Goal: Information Seeking & Learning: Find specific fact

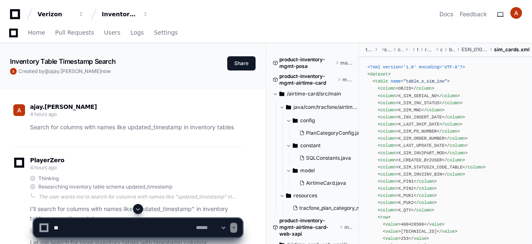
click at [84, 227] on textarea at bounding box center [123, 228] width 142 height 18
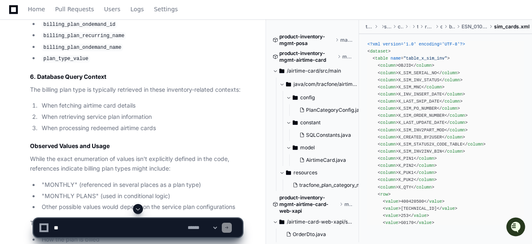
scroll to position [1046, 0]
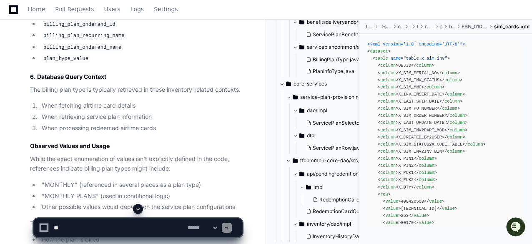
click at [137, 209] on span at bounding box center [138, 209] width 7 height 7
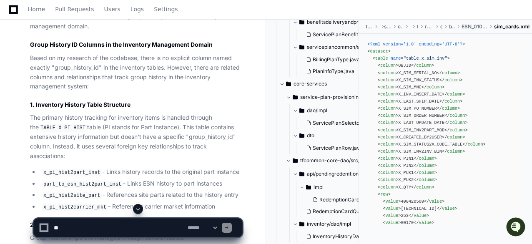
scroll to position [11842, 0]
click at [55, 123] on code "TABLE_X_PI_HIST" at bounding box center [63, 127] width 48 height 8
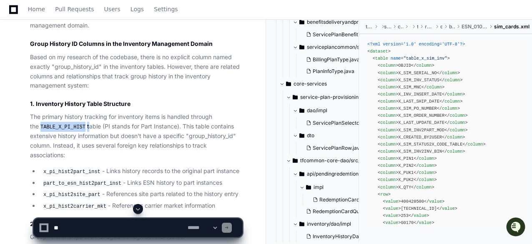
click at [55, 123] on code "TABLE_X_PI_HIST" at bounding box center [63, 127] width 48 height 8
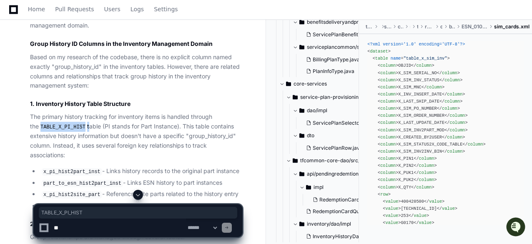
copy p "TABLE_X_PI_HIST"
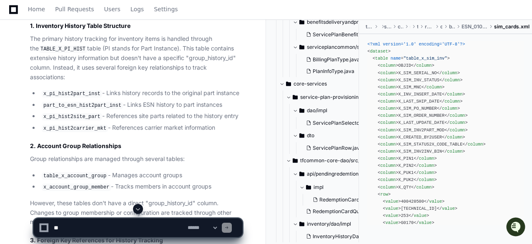
scroll to position [11920, 0]
click at [95, 90] on code "x_pi_hist2part_inst" at bounding box center [72, 94] width 60 height 8
click at [64, 90] on code "x_pi_hist2part_inst" at bounding box center [72, 94] width 60 height 8
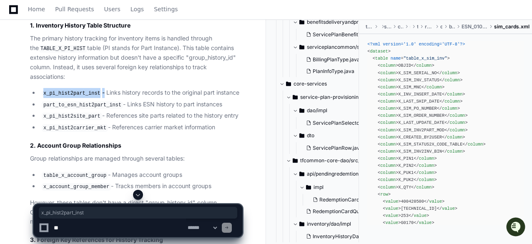
copy li "x_pi_hist2part_inst"
click at [67, 229] on textarea at bounding box center [119, 228] width 134 height 18
paste textarea "**********"
type textarea "**********"
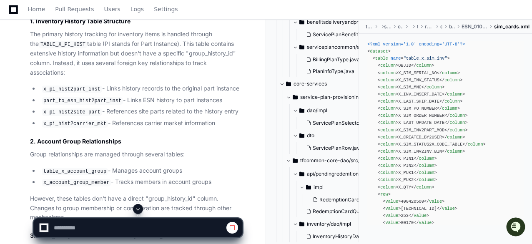
scroll to position [11945, 0]
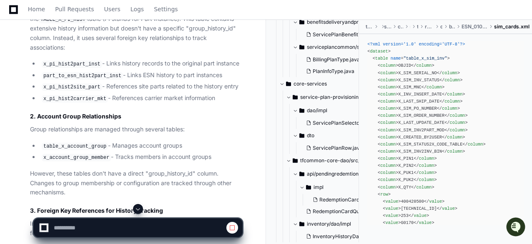
click at [138, 207] on span at bounding box center [138, 209] width 7 height 7
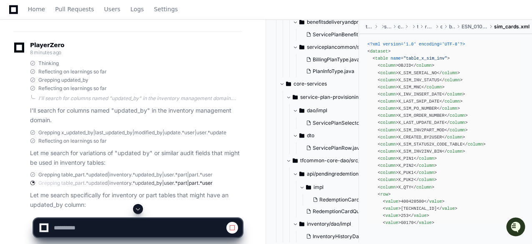
click at [139, 208] on span at bounding box center [138, 209] width 7 height 7
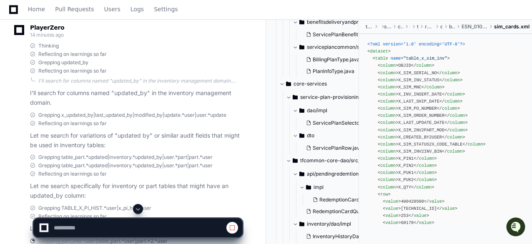
scroll to position [12718, 0]
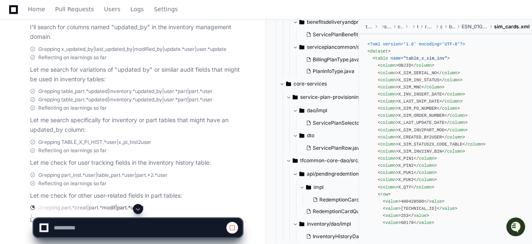
click at [137, 210] on span at bounding box center [138, 209] width 7 height 7
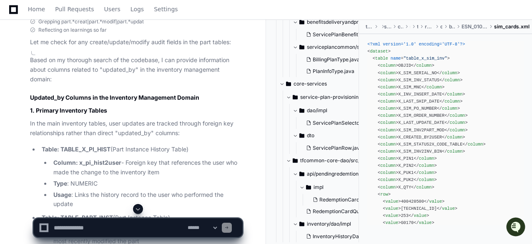
scroll to position [12904, 0]
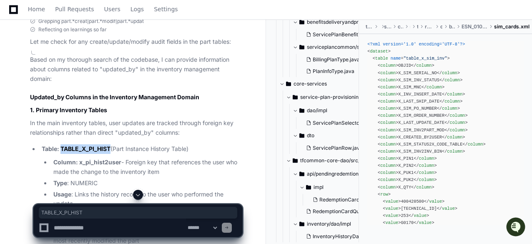
drag, startPoint x: 111, startPoint y: 133, endPoint x: 61, endPoint y: 133, distance: 49.2
click at [61, 145] on strong "Table: TABLE_X_PI_HIST" at bounding box center [76, 148] width 69 height 7
copy strong "TABLE_X_PI_HIST"
drag, startPoint x: 121, startPoint y: 149, endPoint x: 79, endPoint y: 149, distance: 41.7
click at [79, 158] on li "Column: x_pi_hist2user - Foreign key that references the user who made the chan…" at bounding box center [146, 167] width 191 height 19
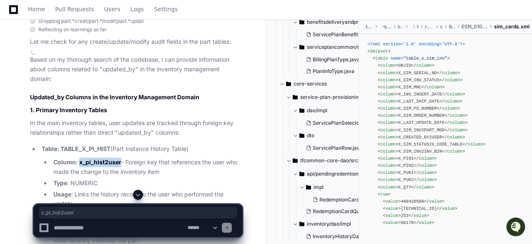
copy strong "x_pi_hist2user"
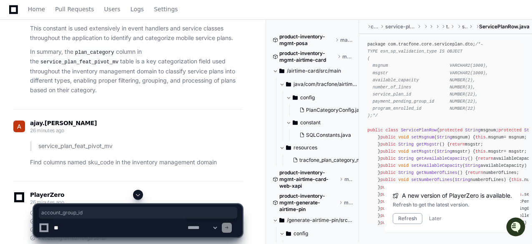
scroll to position [6623, 0]
click at [83, 225] on textarea at bounding box center [119, 228] width 134 height 18
paste textarea "**********"
type textarea "**********"
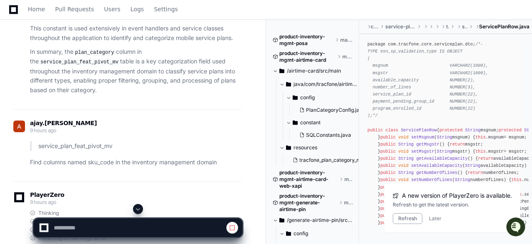
scroll to position [6638, 0]
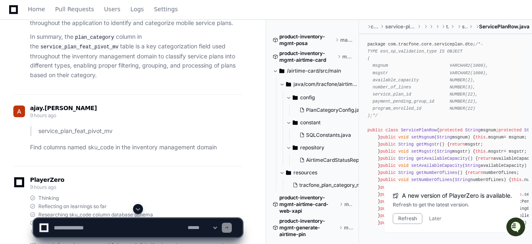
click at [139, 208] on span at bounding box center [138, 209] width 7 height 7
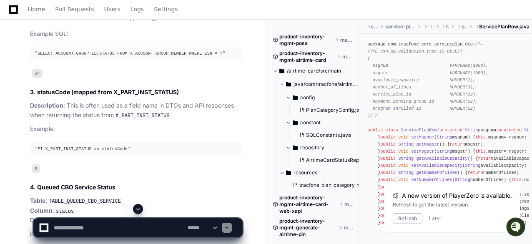
scroll to position [9747, 0]
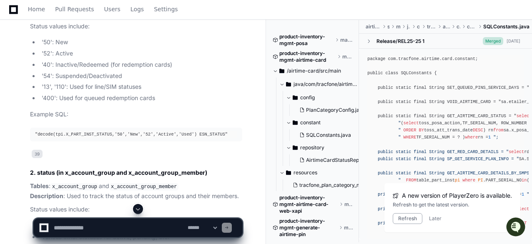
scroll to position [9529, 0]
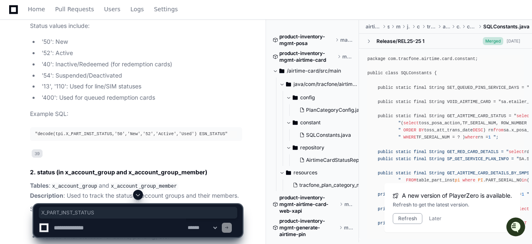
drag, startPoint x: 102, startPoint y: 63, endPoint x: 35, endPoint y: 66, distance: 66.4
copy h2 "X_PART_INST_STATUS"
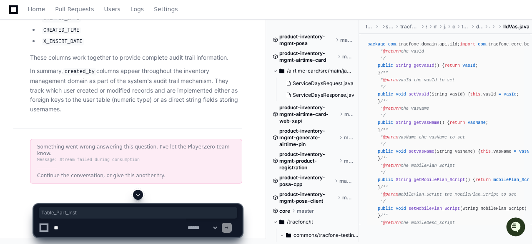
scroll to position [8310, 0]
click at [78, 228] on textarea at bounding box center [119, 228] width 134 height 18
paste textarea "**********"
type textarea "**********"
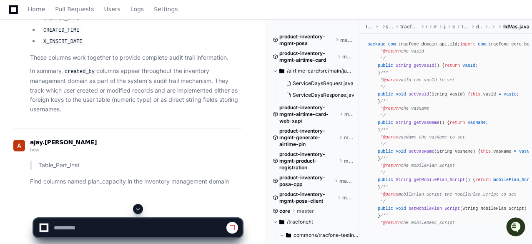
scroll to position [8327, 0]
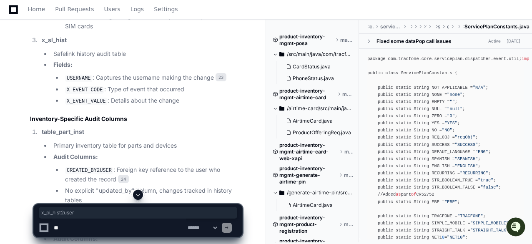
scroll to position [5937, 0]
click at [106, 223] on textarea at bounding box center [119, 228] width 134 height 18
paste textarea "**********"
type textarea "**********"
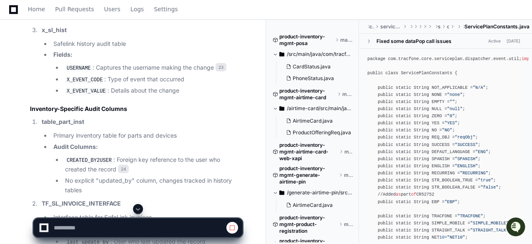
scroll to position [5947, 0]
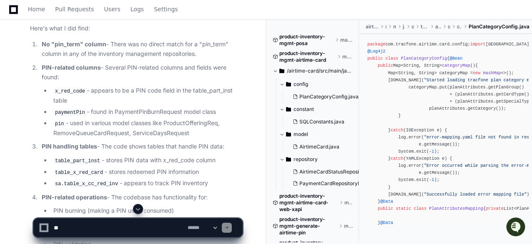
click at [118, 222] on textarea at bounding box center [119, 228] width 134 height 18
paste textarea "**********"
type textarea "**********"
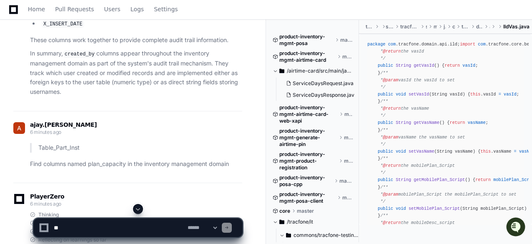
click at [137, 209] on span at bounding box center [138, 209] width 7 height 7
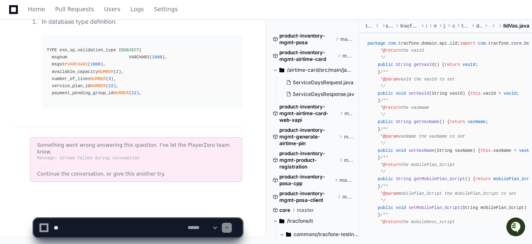
scroll to position [9377, 0]
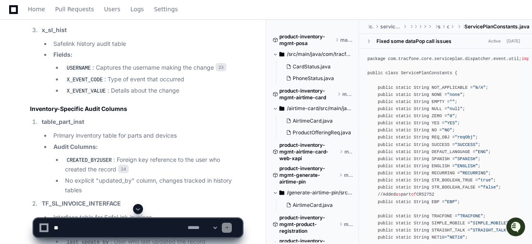
click at [136, 207] on span at bounding box center [138, 209] width 7 height 7
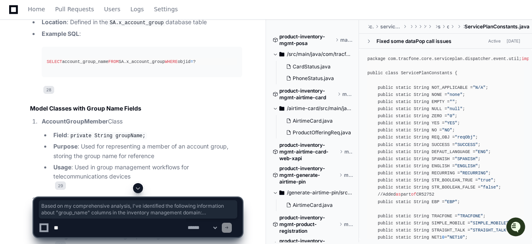
click at [93, 72] on div "TFBPSQLConstants.java 28 AccountGroupMember.java 29 AccountGroup.java 30 Accoun…" at bounding box center [127, 93] width 229 height 507
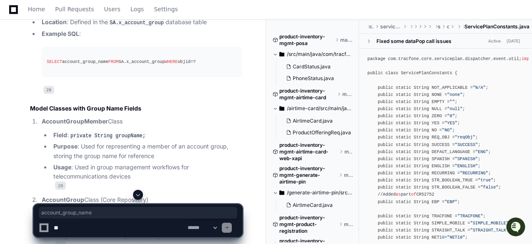
copy h4 "account_group_name"
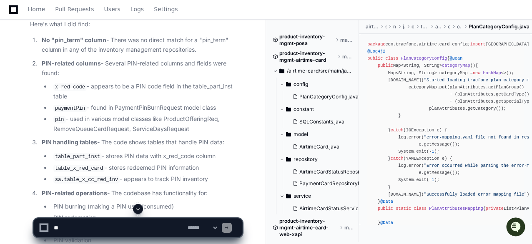
scroll to position [1693, 0]
click at [138, 213] on button at bounding box center [138, 209] width 10 height 10
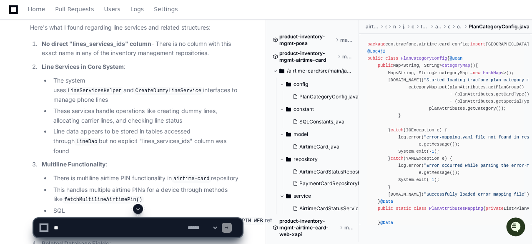
click at [137, 206] on span at bounding box center [138, 209] width 7 height 7
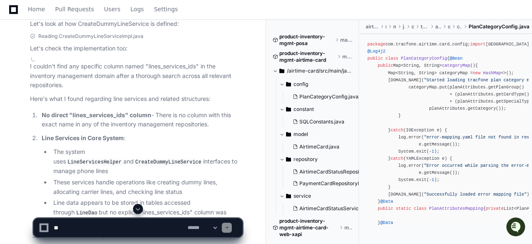
scroll to position [2490, 0]
